Goal: Task Accomplishment & Management: Complete application form

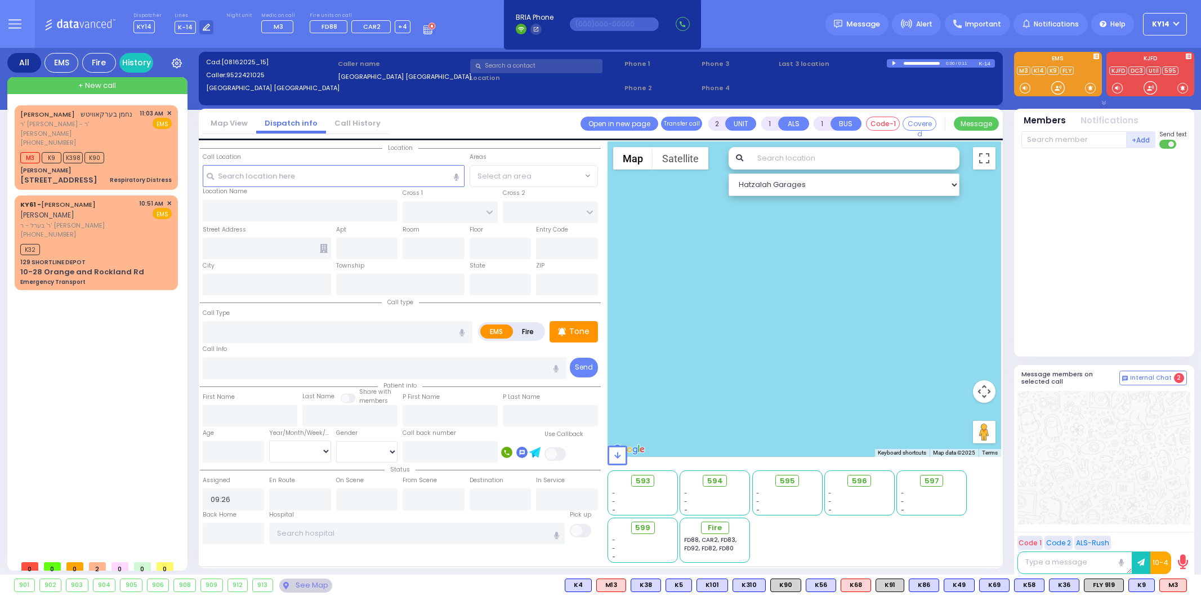
select select
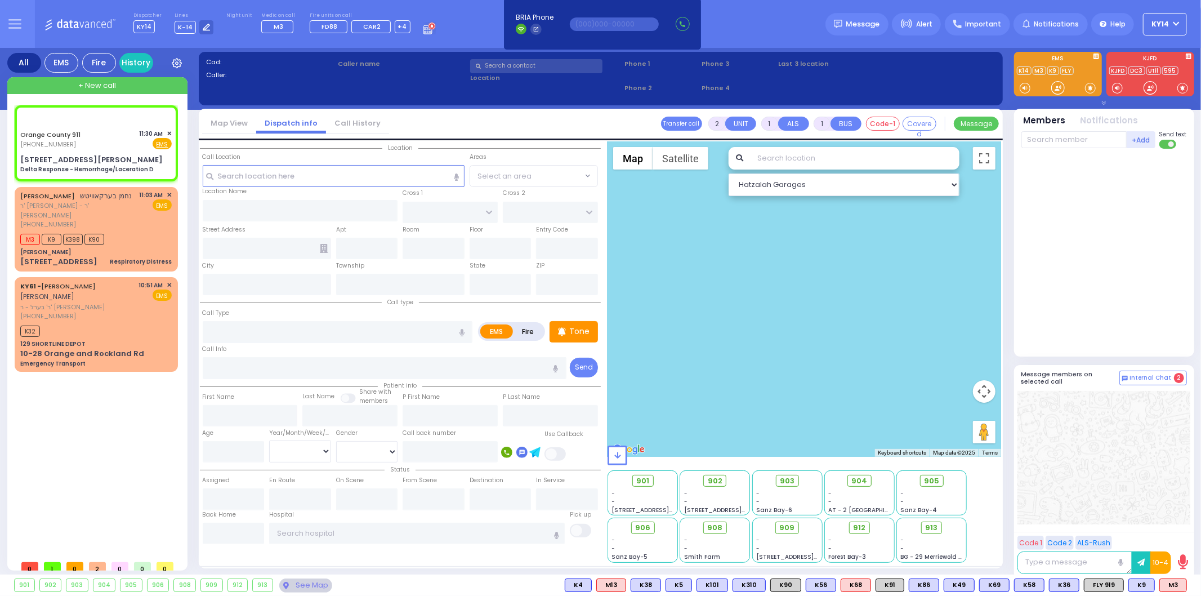
type input "6"
select select
type input "Delta Response - Hemorrhage/Laceration D"
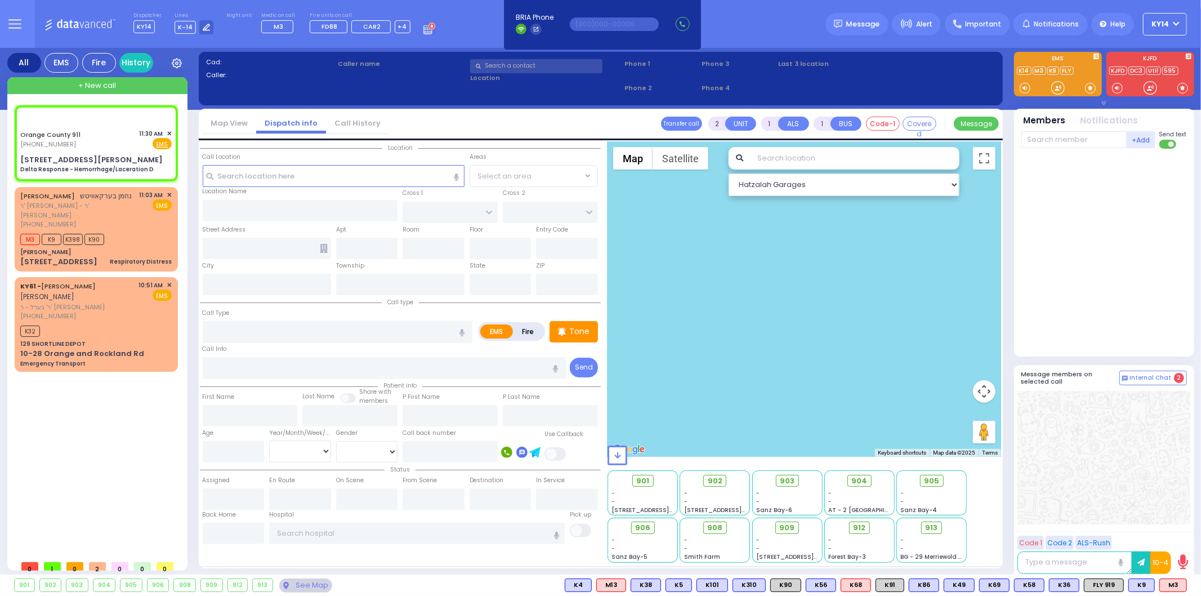
radio input "true"
type input "Nature: : Delta Response - Hemorrhage/Laceration D Address: : [STREET_ADDRESS][…"
select select
select select "Hatzalah Garages"
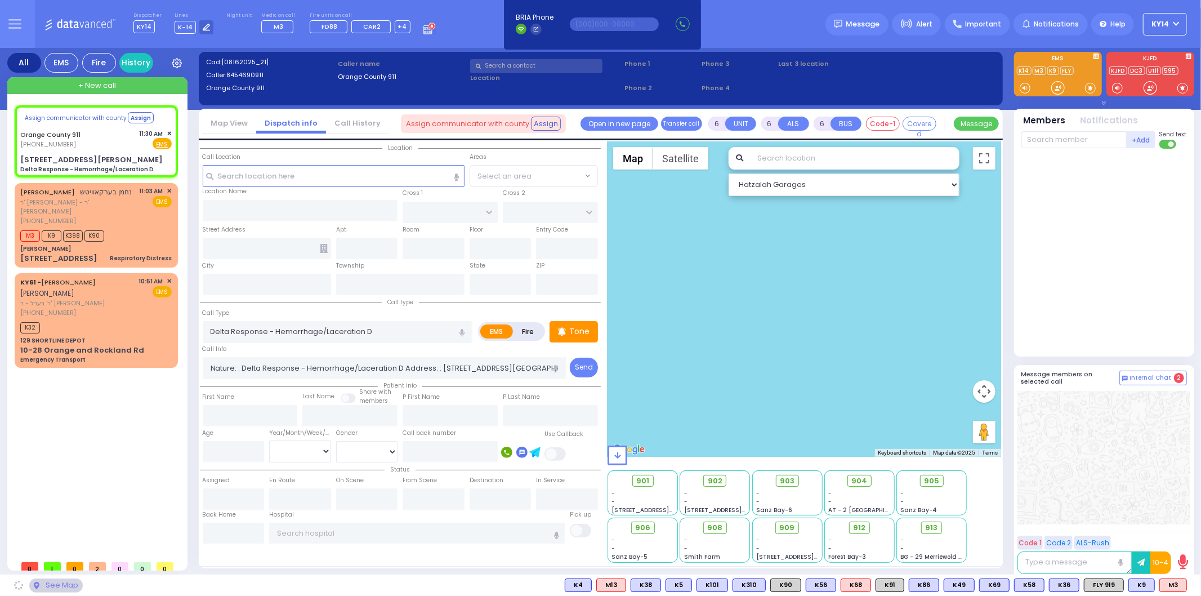
select select
radio input "true"
select select
select select "Hatzalah Garages"
type input "[STREET_ADDRESS][PERSON_NAME]"
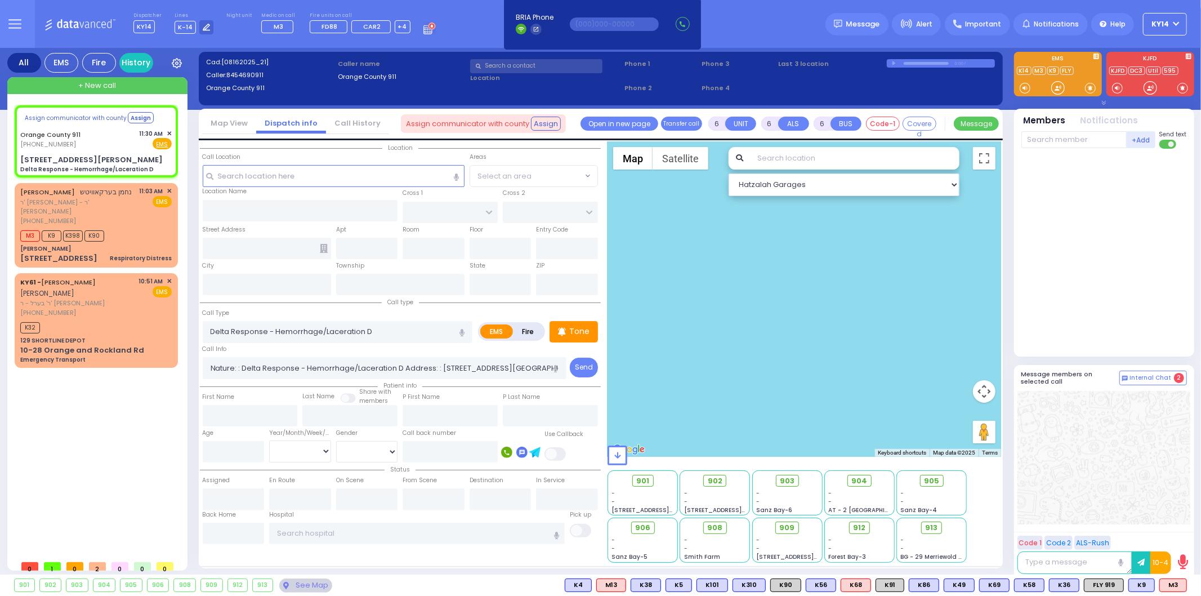
type input "Monroe"
type input "[US_STATE]"
type input "10930"
